Goal: Leave review/rating: Leave review/rating

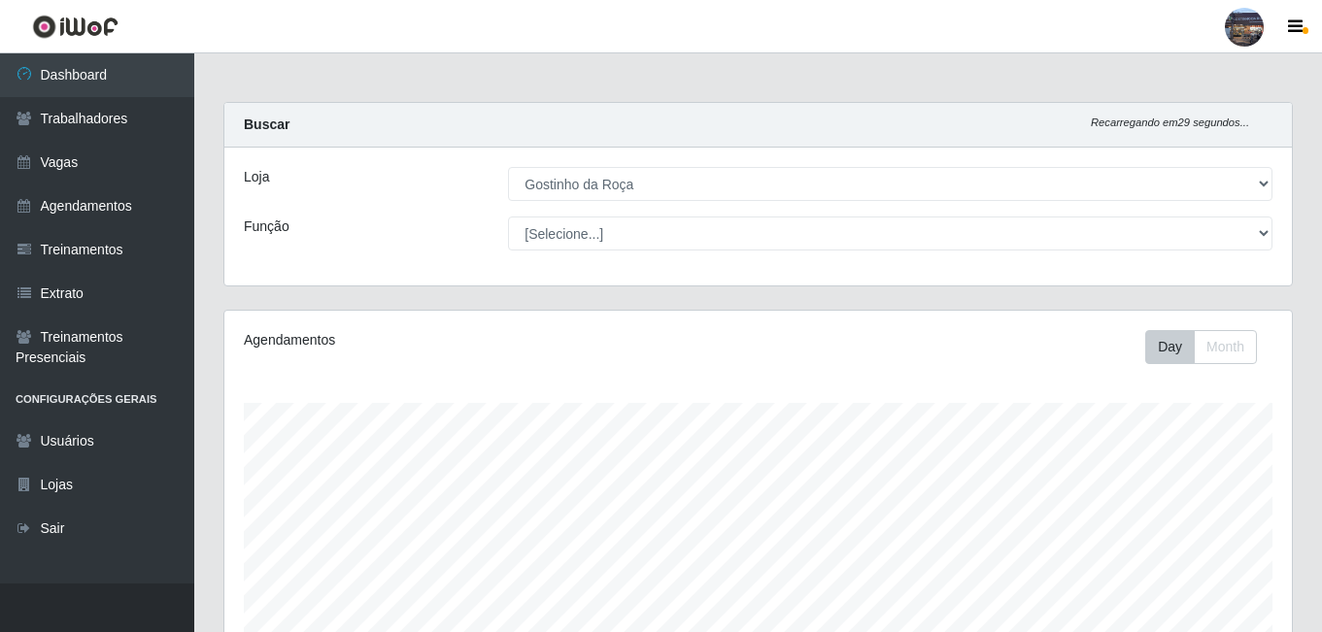
select select "303"
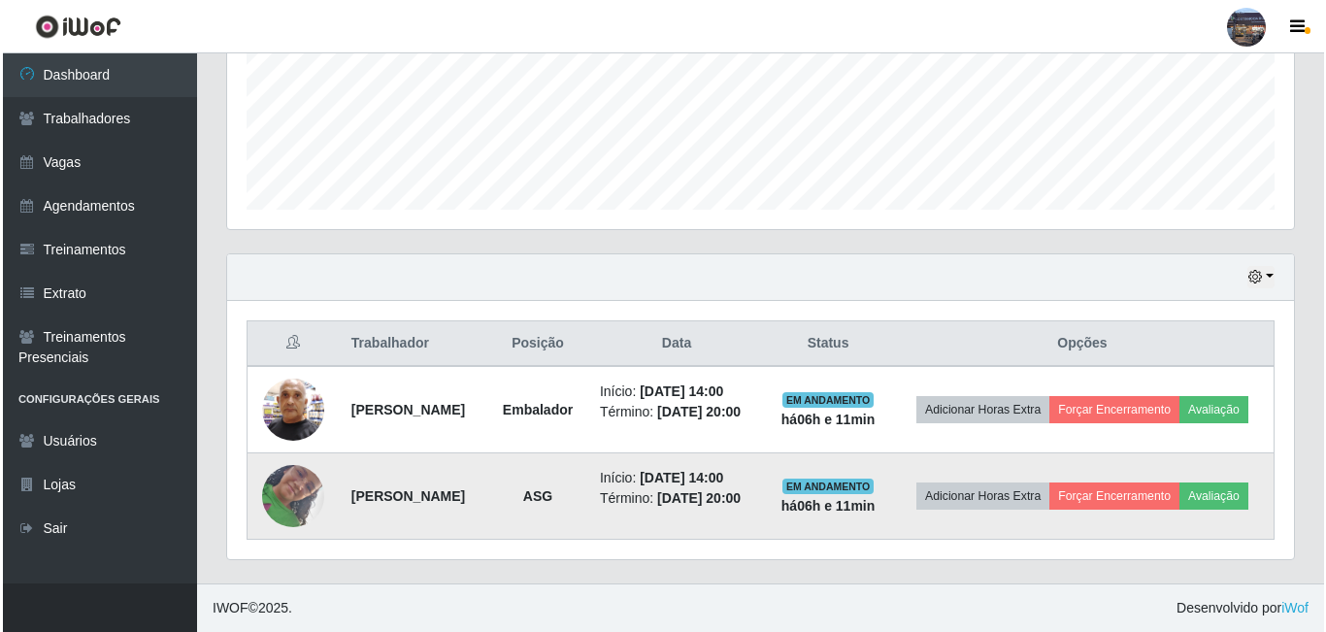
scroll to position [403, 1067]
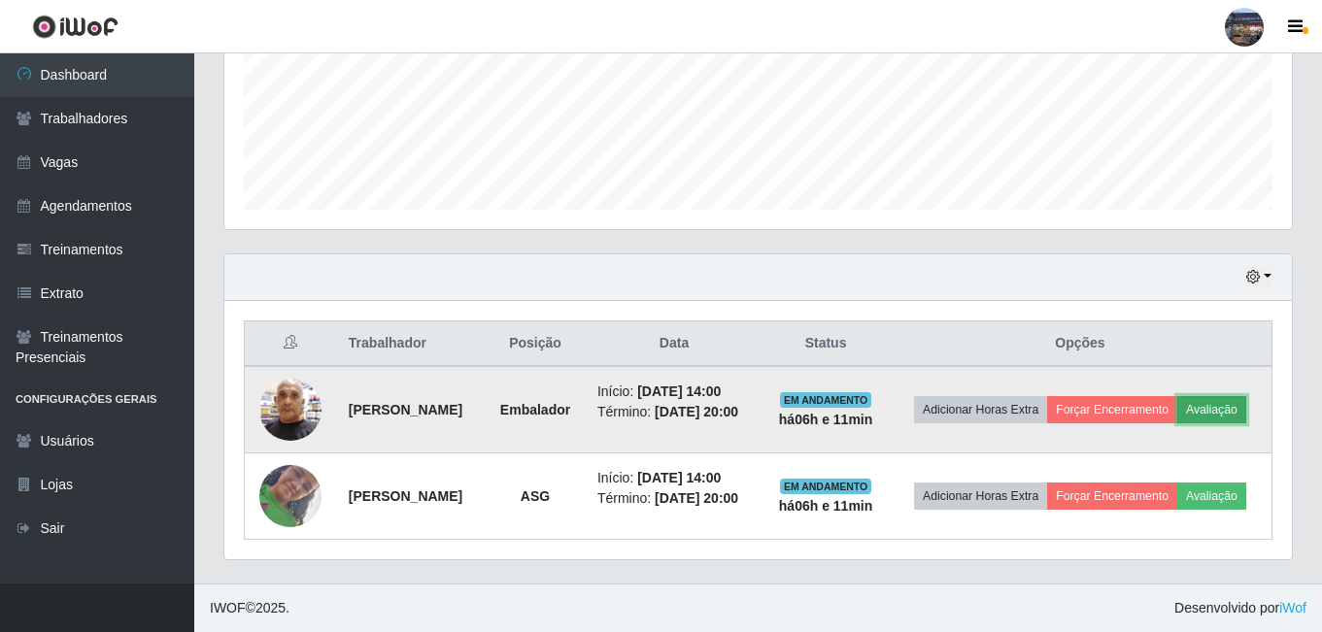
click at [1177, 400] on button "Avaliação" at bounding box center [1211, 409] width 69 height 27
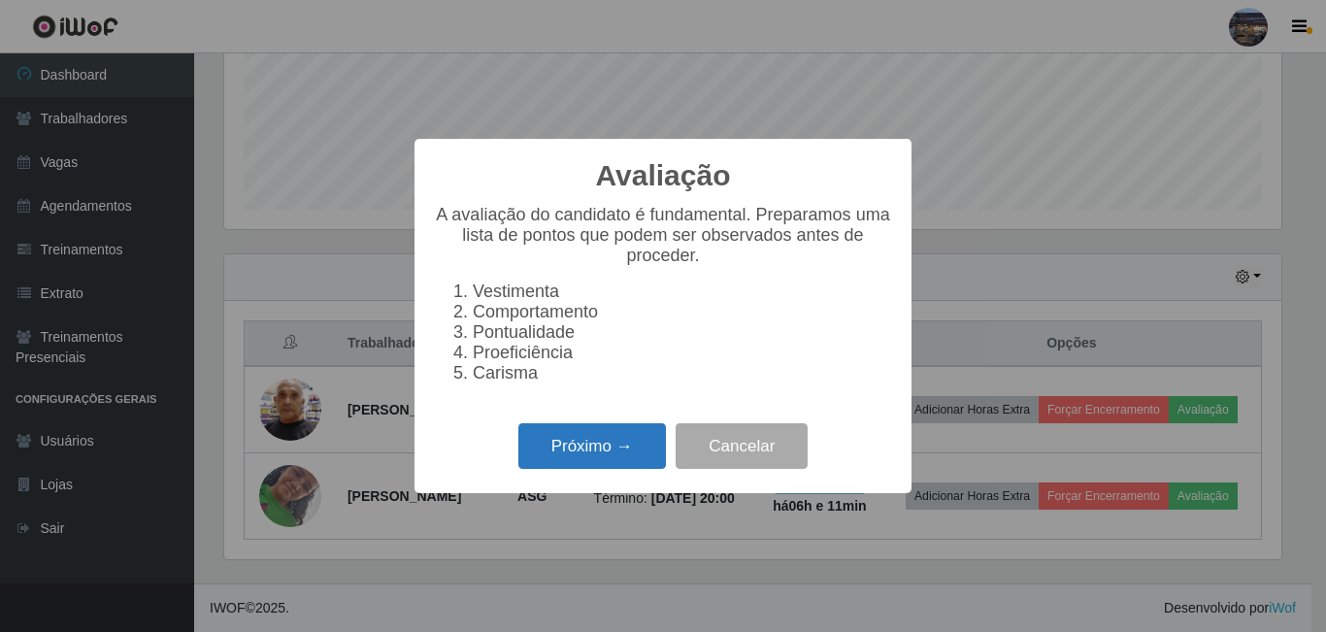
click at [574, 443] on button "Próximo →" at bounding box center [593, 446] width 148 height 46
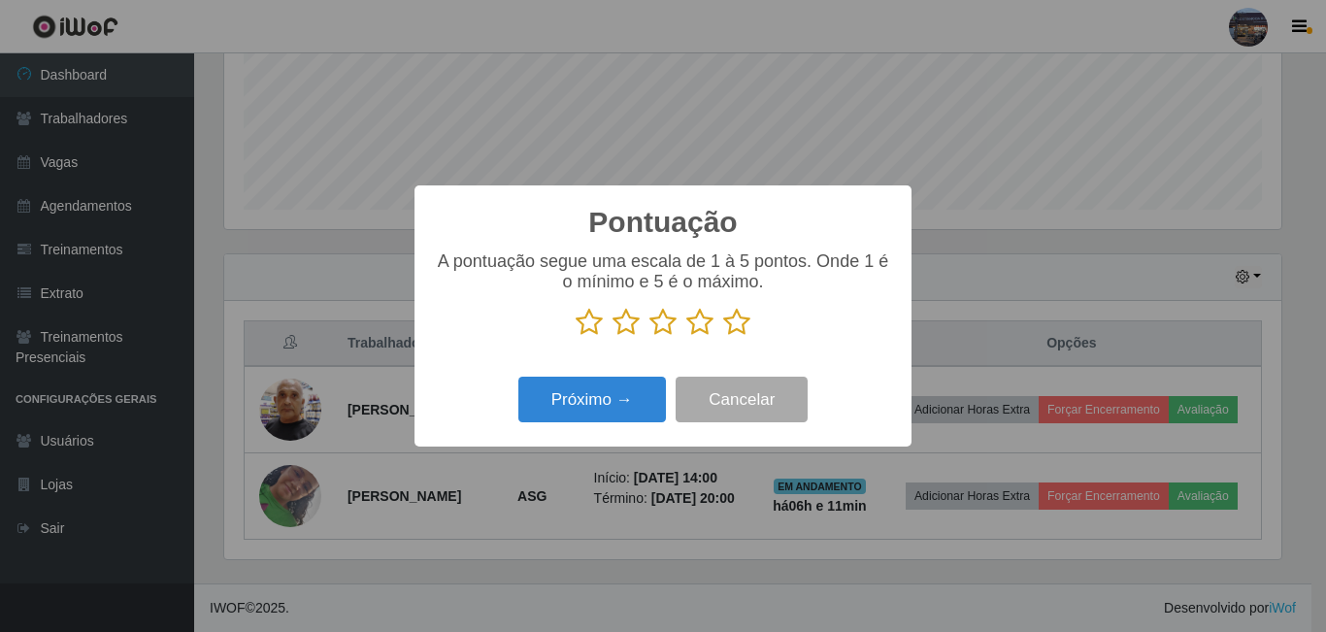
scroll to position [970648, 969993]
click at [731, 320] on icon at bounding box center [736, 322] width 27 height 29
click at [723, 337] on input "radio" at bounding box center [723, 337] width 0 height 0
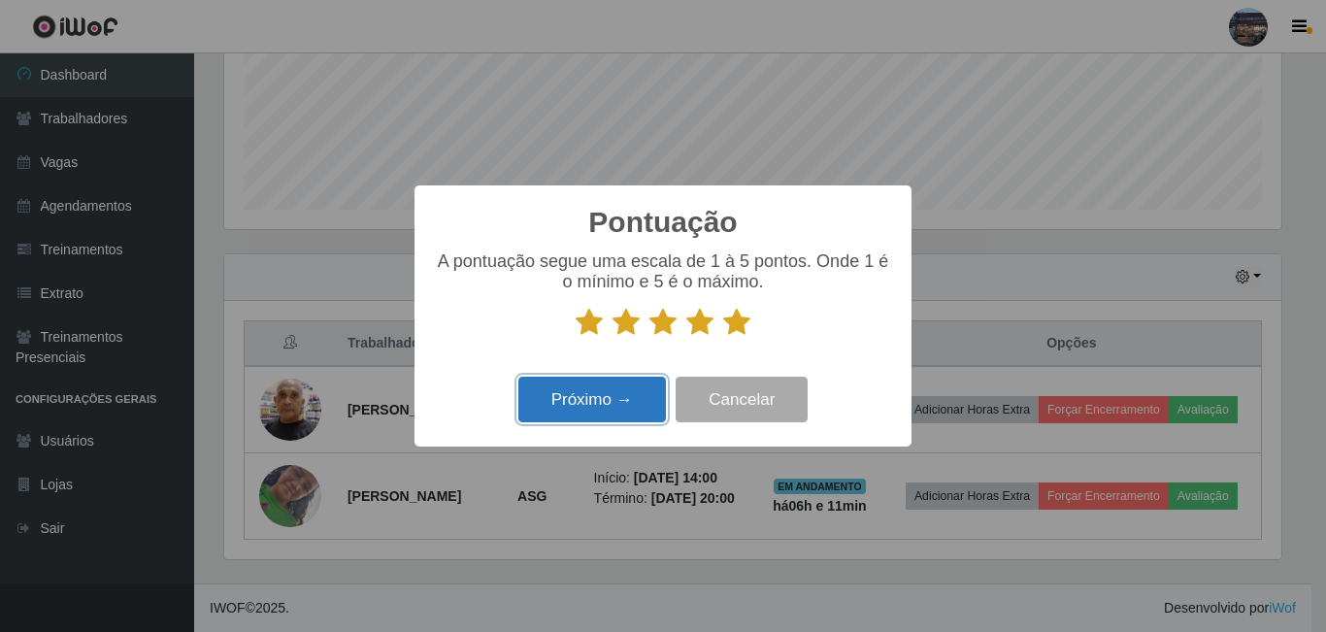
click at [603, 403] on button "Próximo →" at bounding box center [593, 400] width 148 height 46
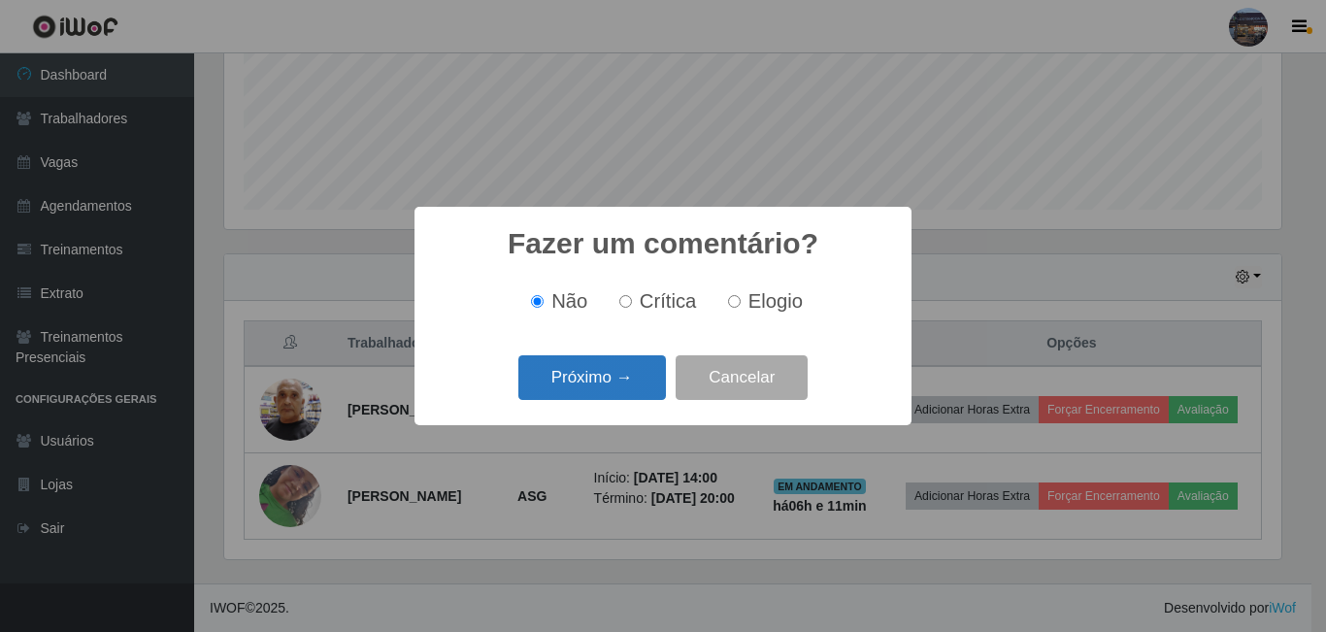
click at [610, 377] on button "Próximo →" at bounding box center [593, 378] width 148 height 46
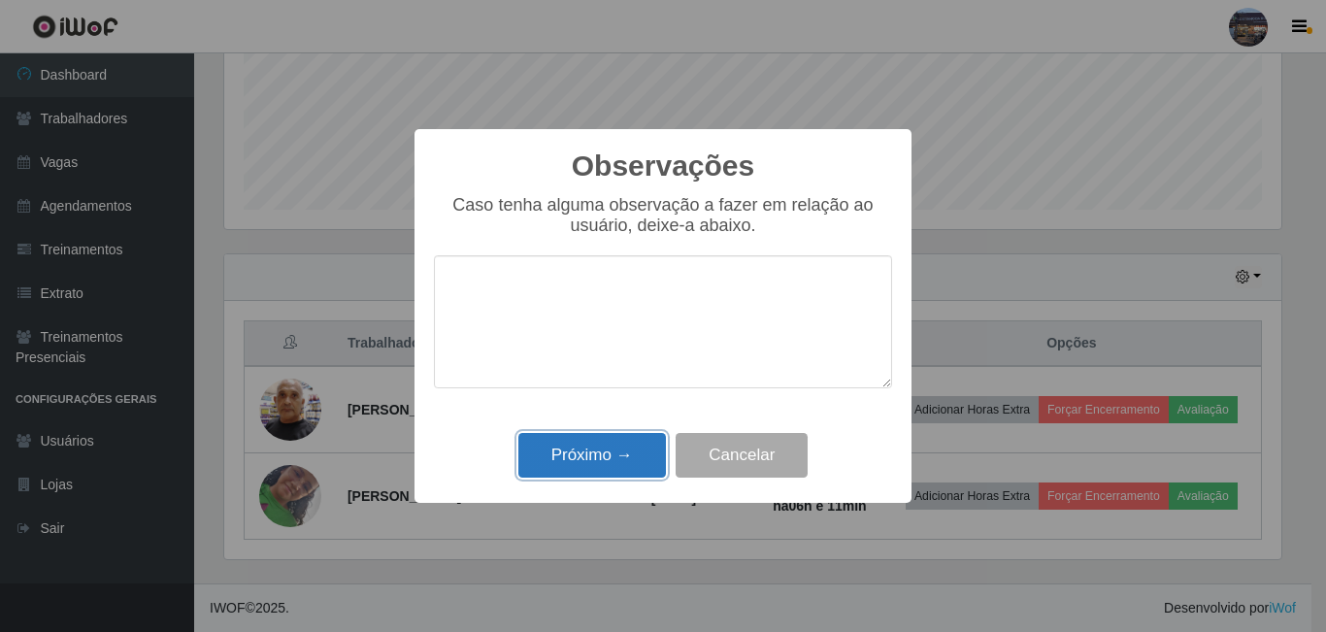
click at [580, 449] on button "Próximo →" at bounding box center [593, 456] width 148 height 46
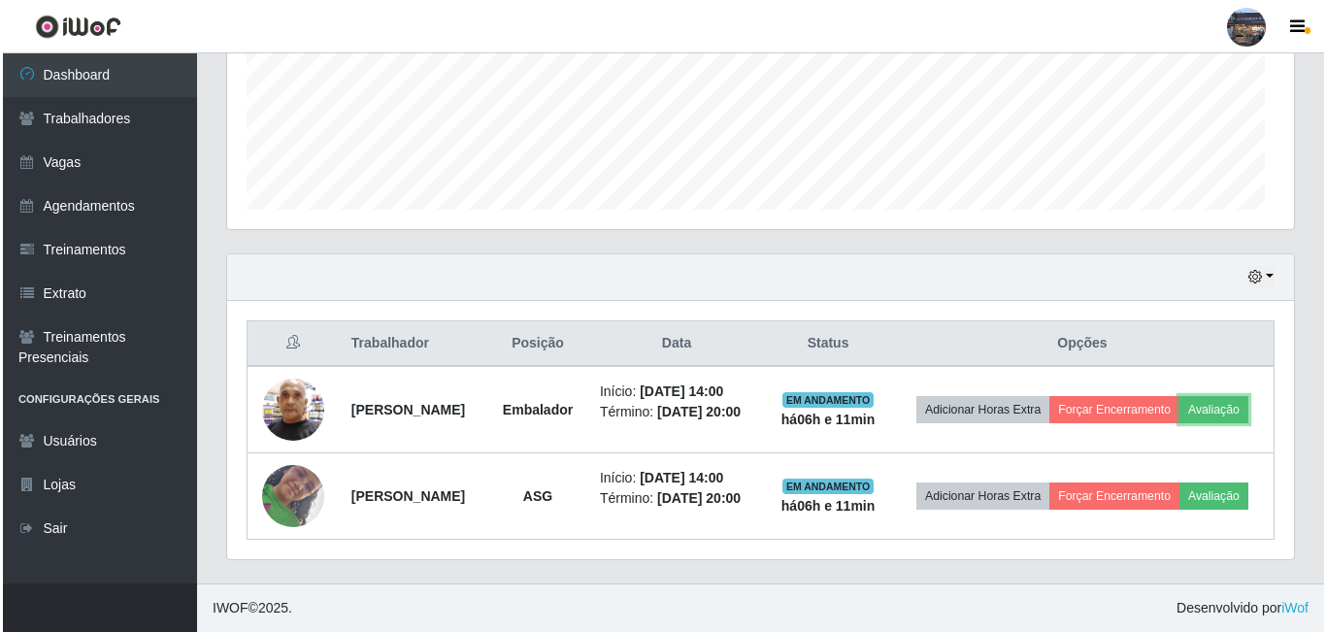
scroll to position [403, 1067]
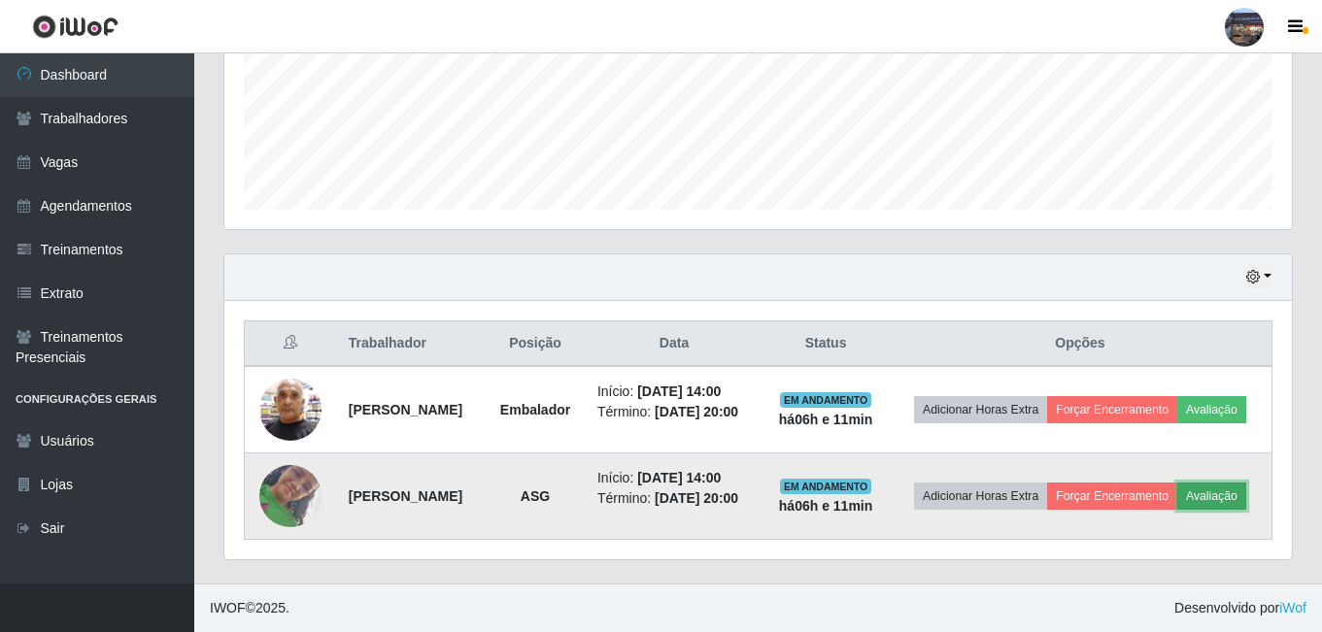
click at [1177, 502] on button "Avaliação" at bounding box center [1211, 496] width 69 height 27
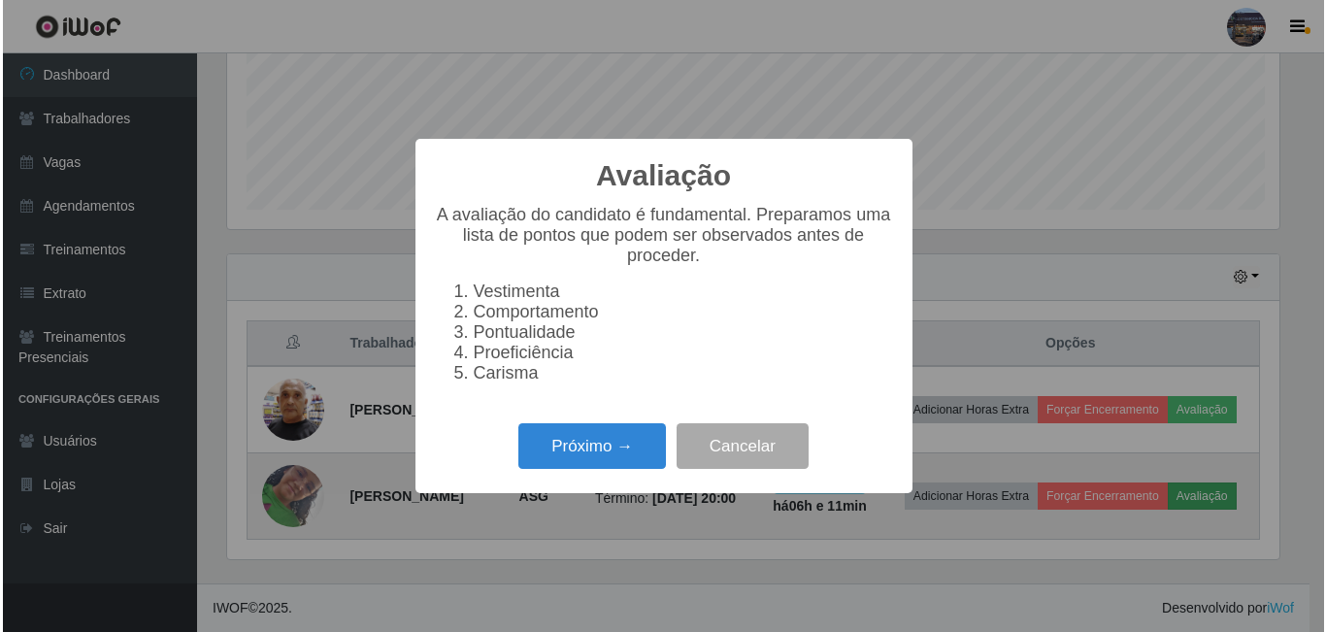
scroll to position [403, 1057]
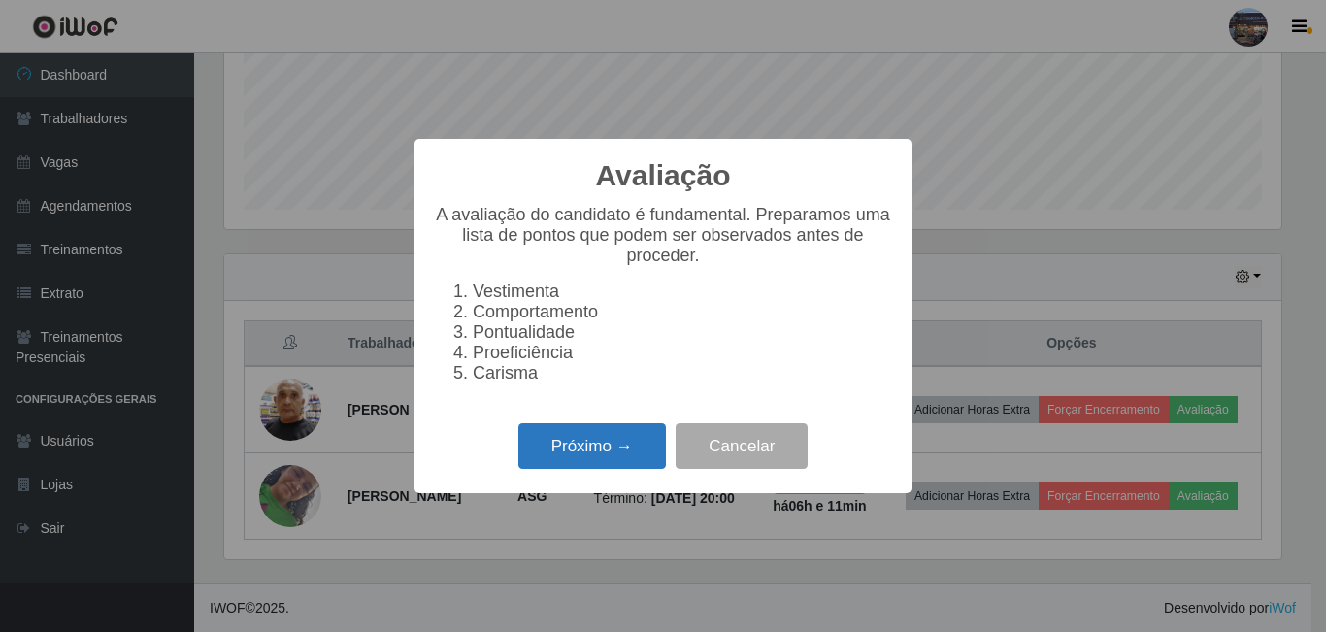
click at [578, 457] on button "Próximo →" at bounding box center [593, 446] width 148 height 46
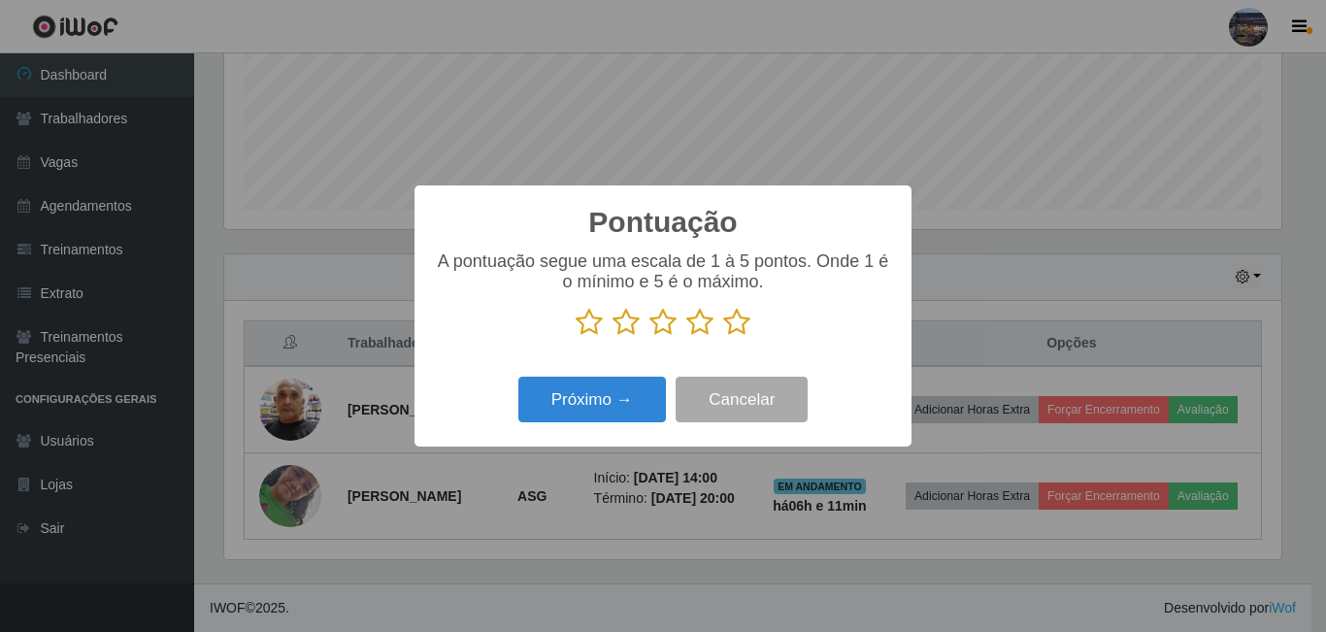
click at [730, 323] on icon at bounding box center [736, 322] width 27 height 29
click at [723, 337] on input "radio" at bounding box center [723, 337] width 0 height 0
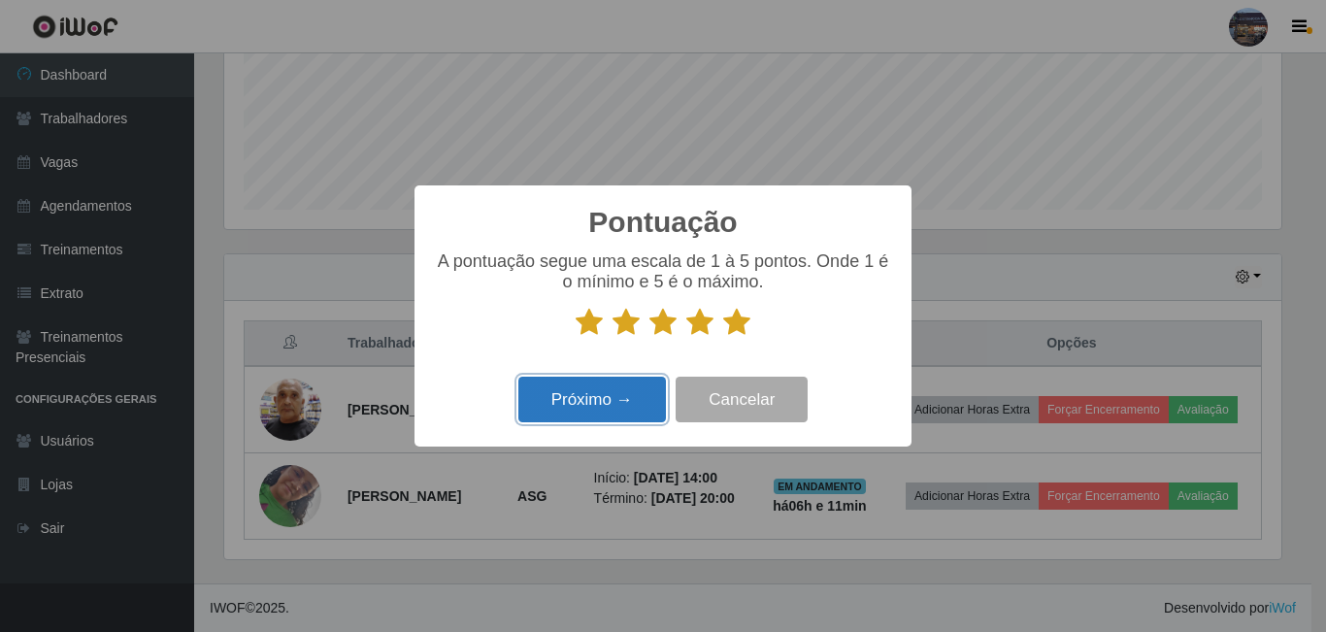
click at [596, 390] on button "Próximo →" at bounding box center [593, 400] width 148 height 46
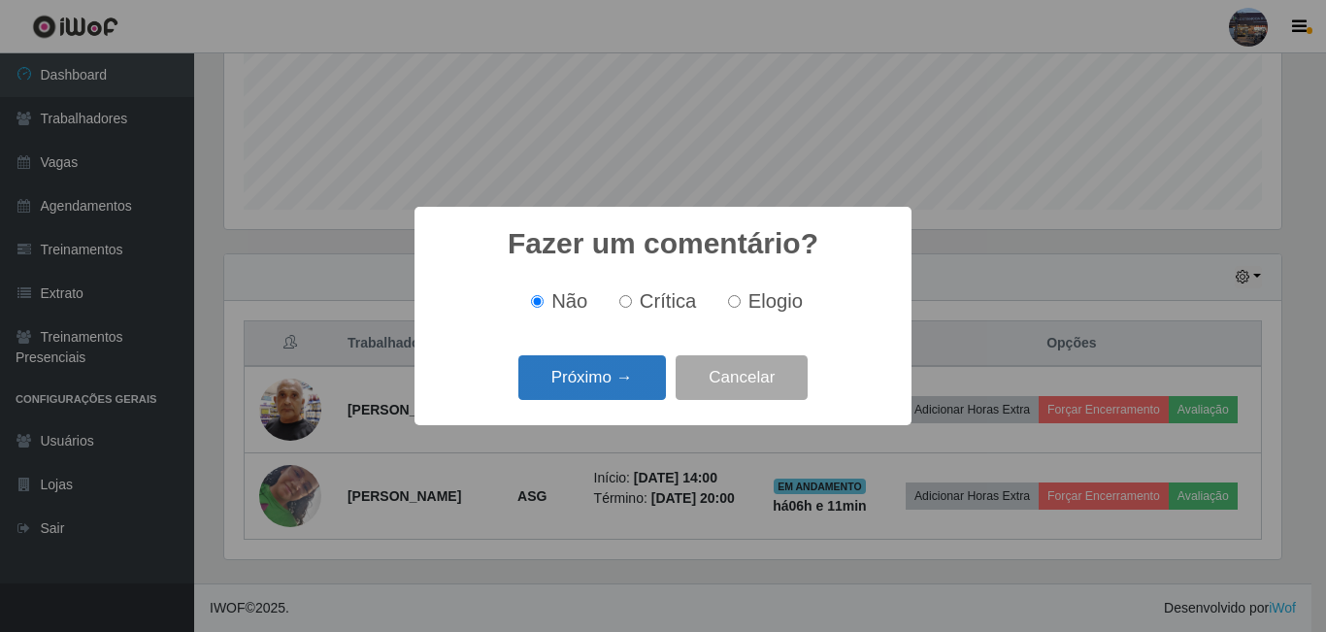
click at [605, 389] on button "Próximo →" at bounding box center [593, 378] width 148 height 46
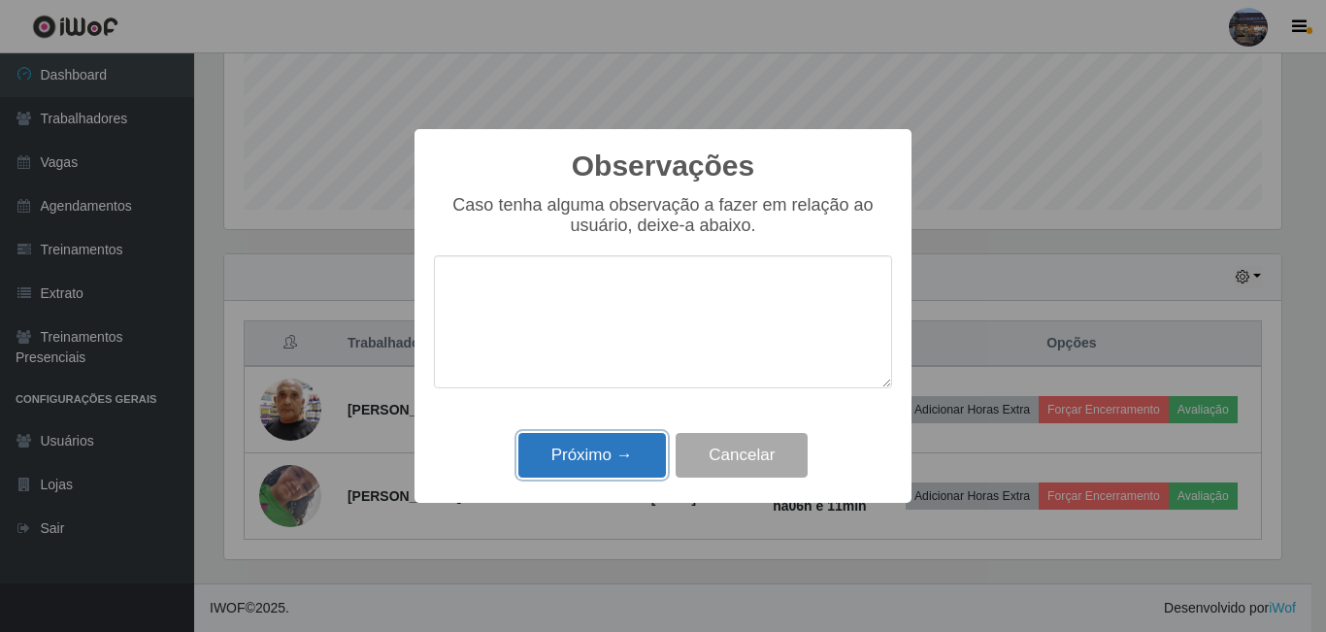
click at [593, 468] on button "Próximo →" at bounding box center [593, 456] width 148 height 46
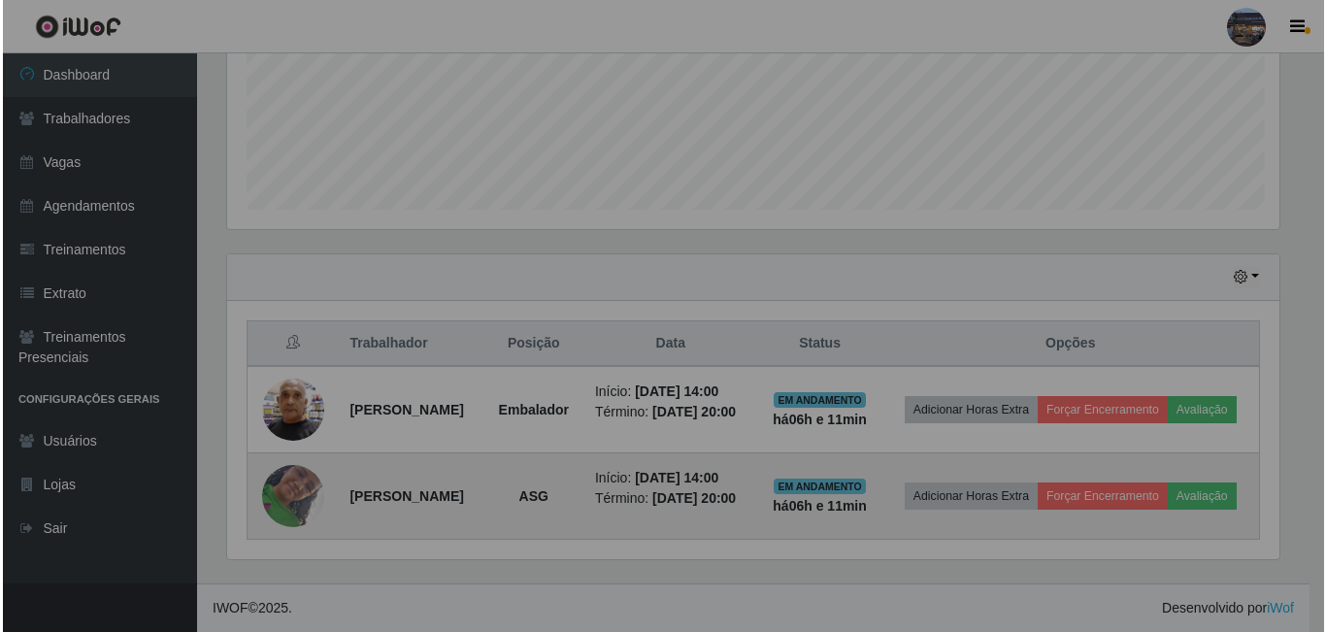
scroll to position [403, 1067]
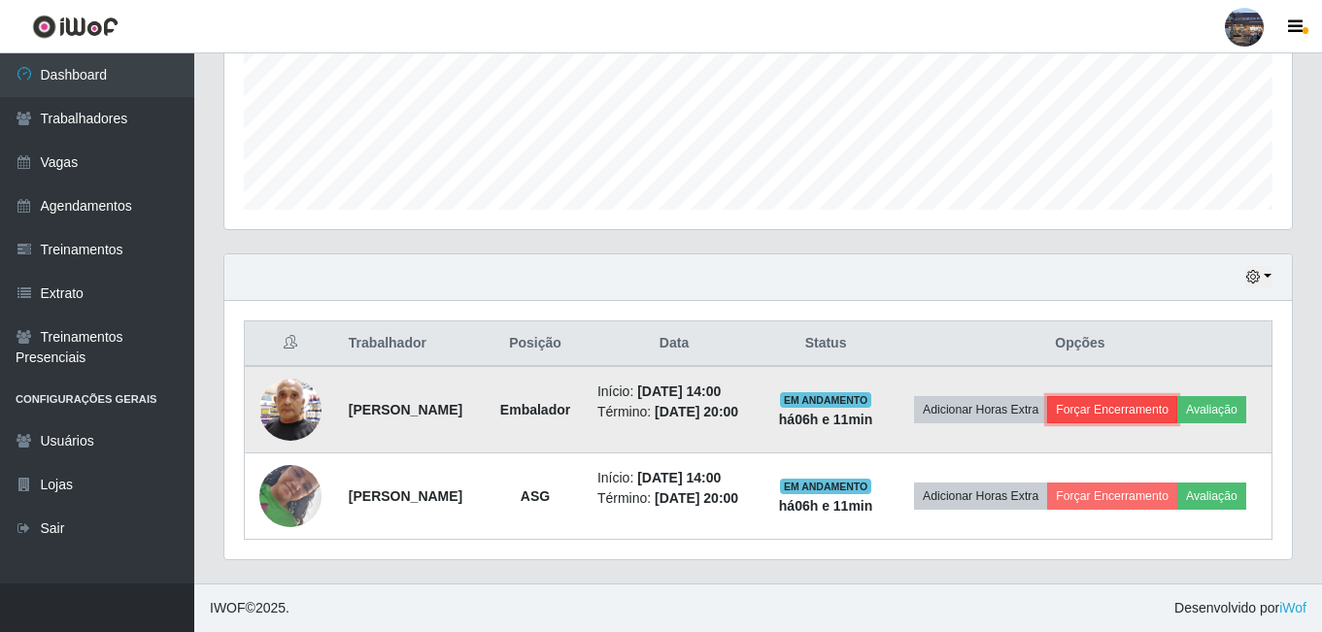
click at [1177, 396] on button "Forçar Encerramento" at bounding box center [1112, 409] width 130 height 27
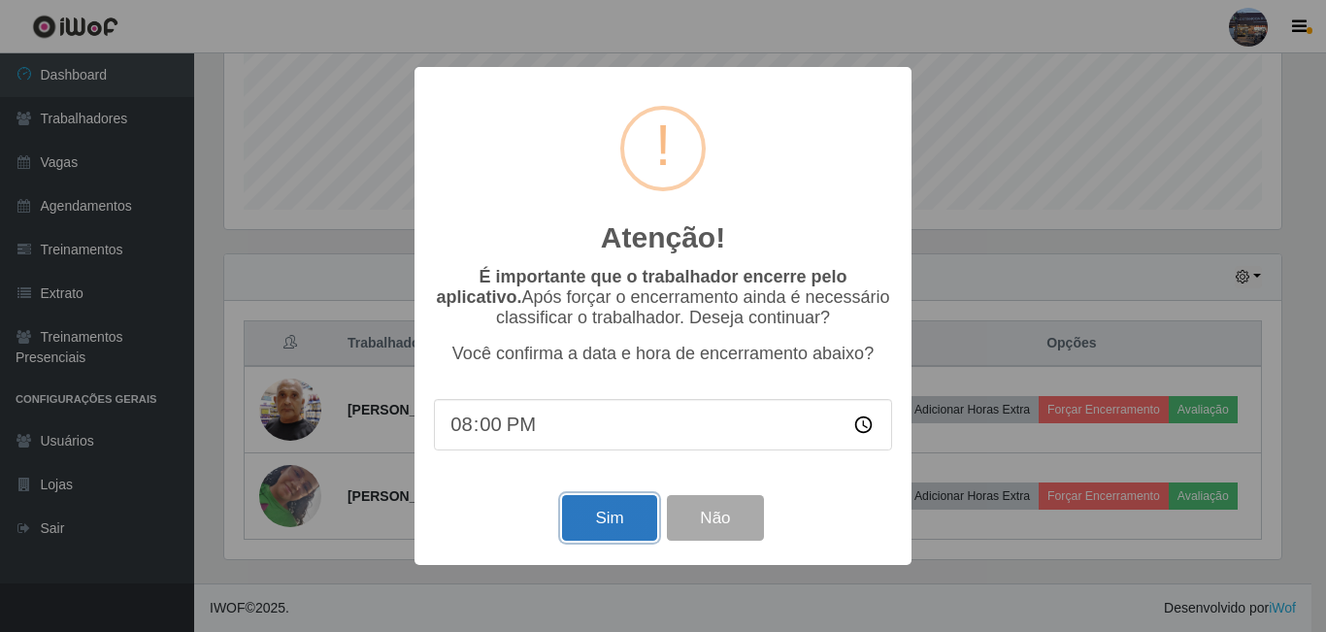
click at [621, 512] on button "Sim" at bounding box center [609, 518] width 94 height 46
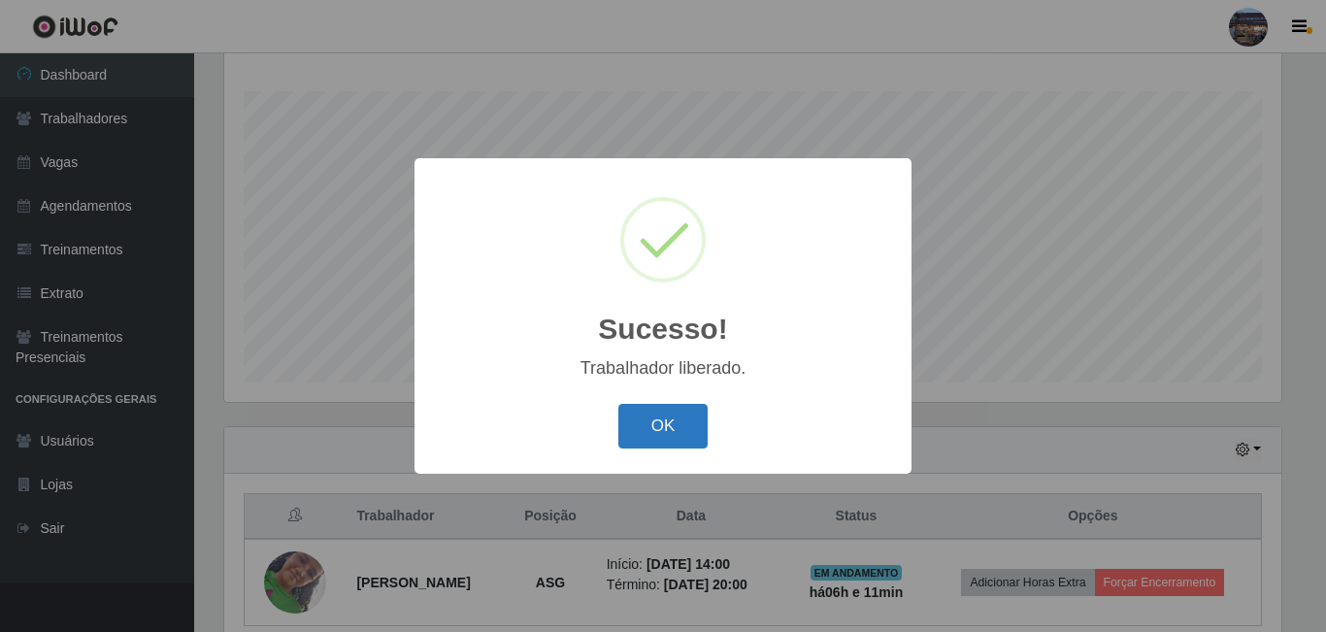
click at [692, 417] on button "OK" at bounding box center [664, 427] width 90 height 46
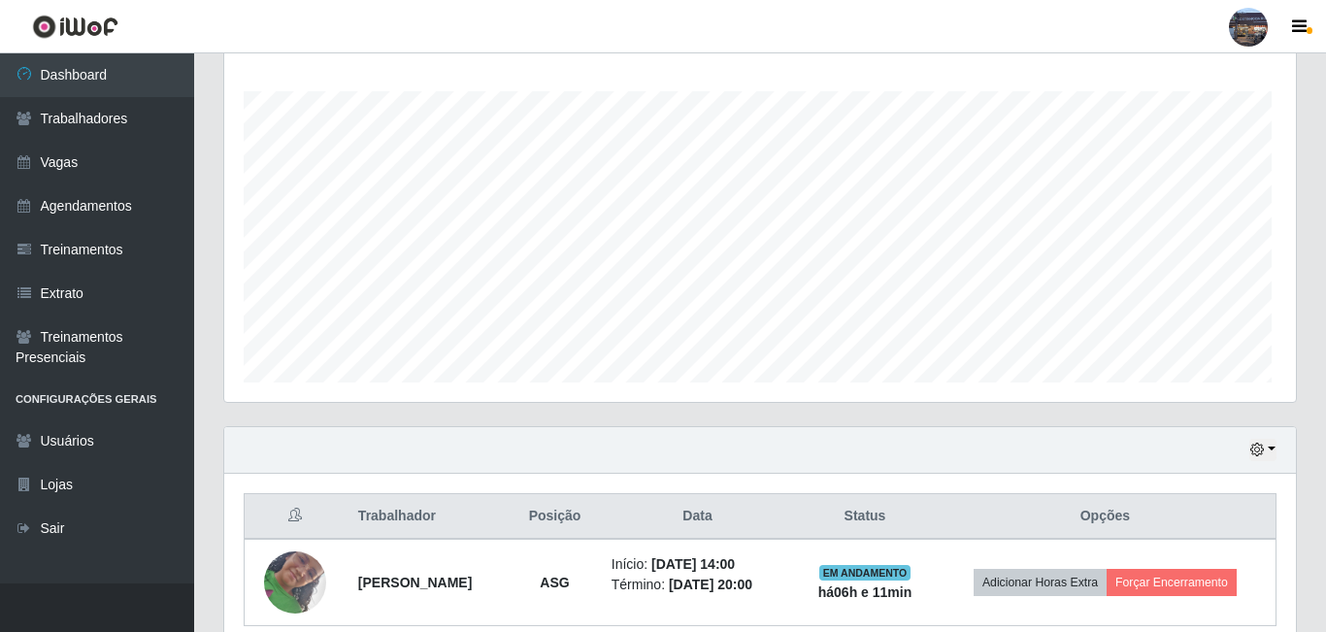
scroll to position [403, 1067]
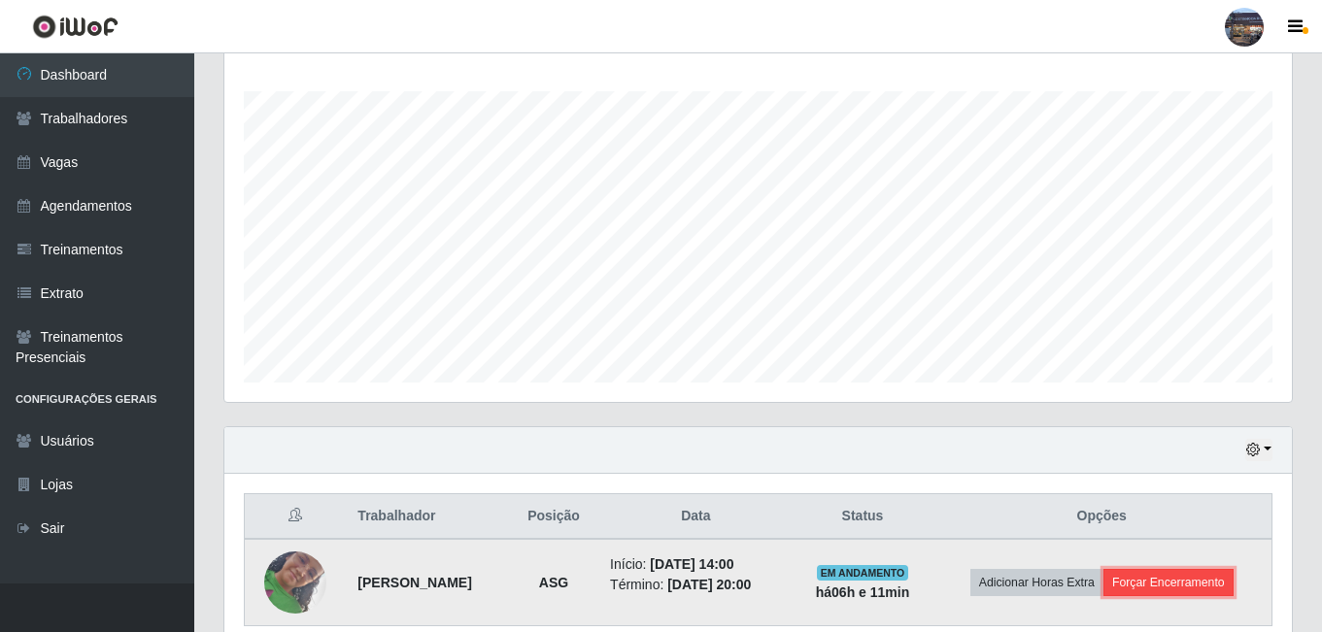
click at [1148, 571] on button "Forçar Encerramento" at bounding box center [1168, 582] width 130 height 27
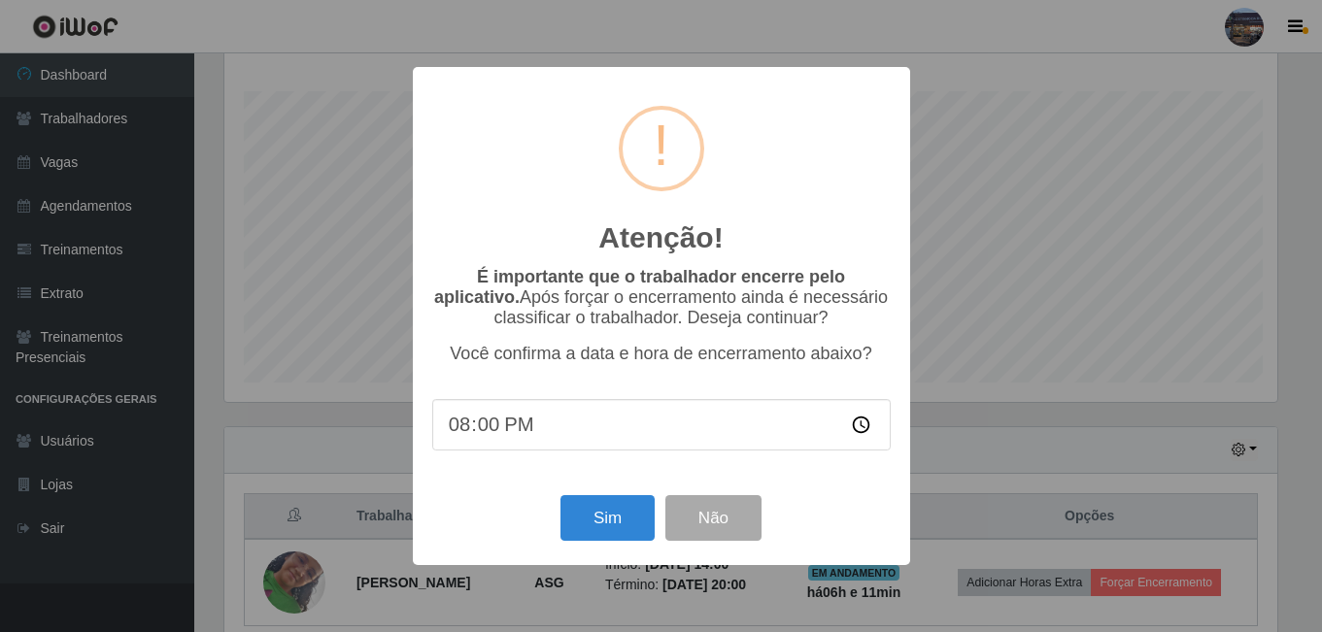
scroll to position [403, 1057]
click at [609, 517] on button "Sim" at bounding box center [609, 518] width 94 height 46
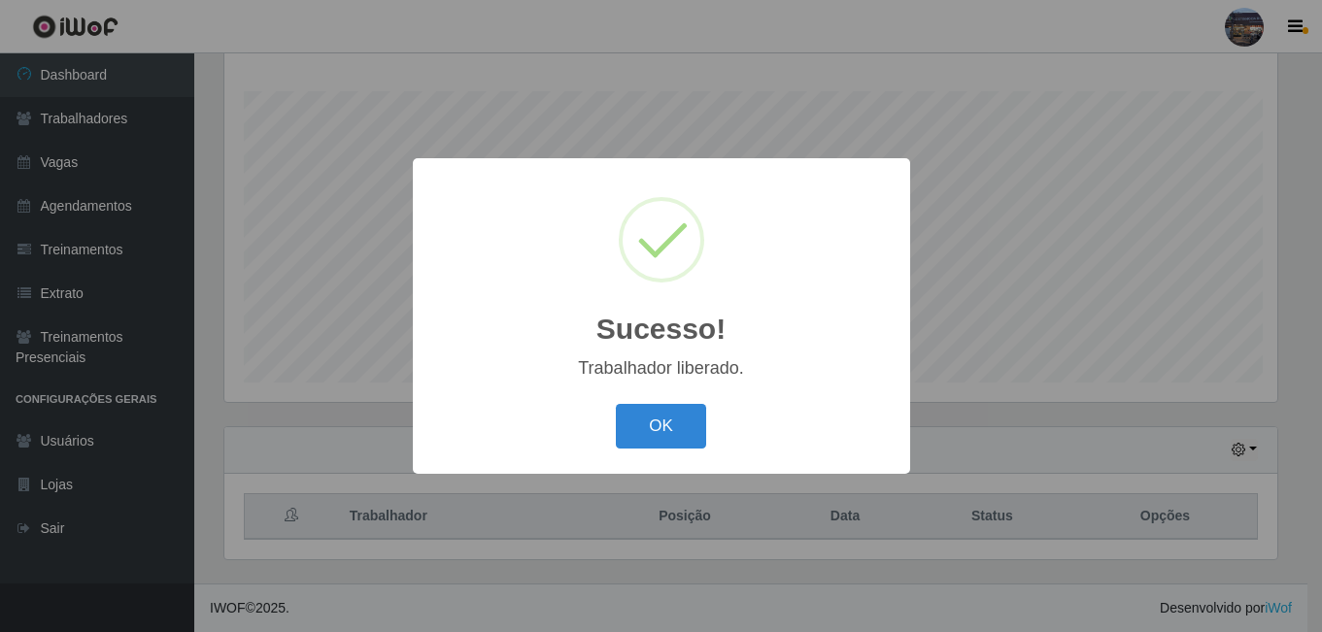
scroll to position [0, 0]
click at [649, 423] on button "OK" at bounding box center [664, 427] width 90 height 46
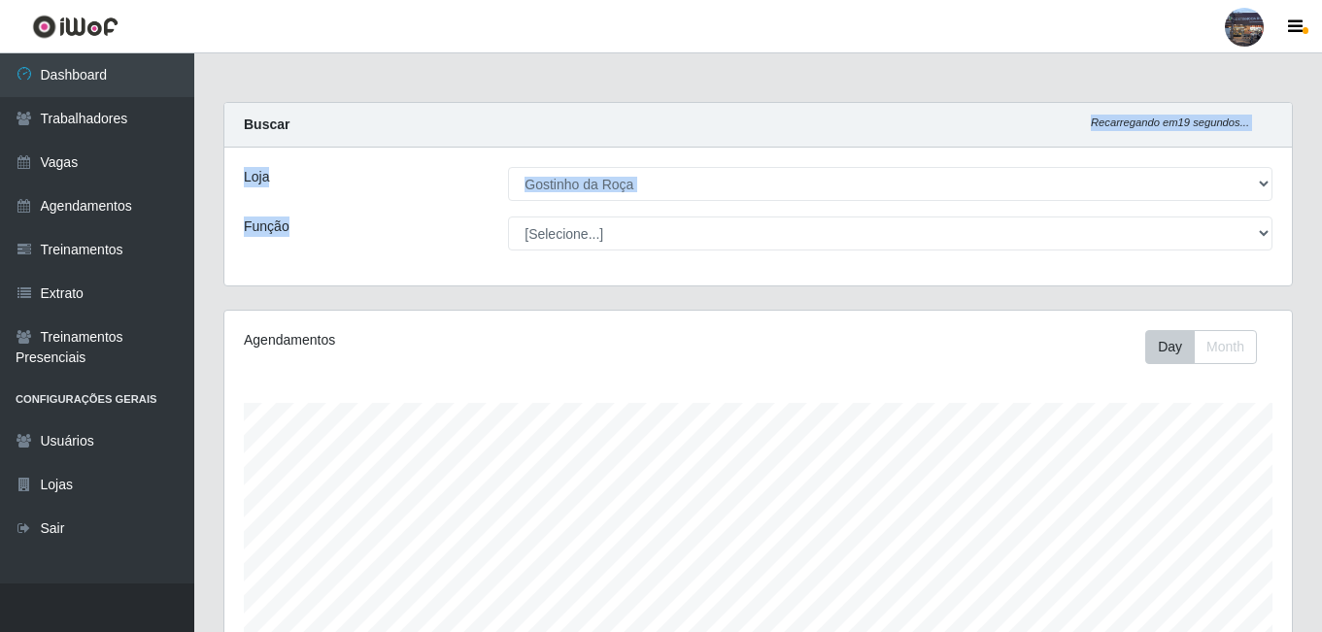
drag, startPoint x: 1320, startPoint y: 104, endPoint x: 1320, endPoint y: 218, distance: 114.6
click at [1320, 218] on div "Carregando... Buscar Recarregando em 19 segundos... Loja [Selecione...] Gostinh…" at bounding box center [757, 498] width 1127 height 793
